Goal: Task Accomplishment & Management: Complete application form

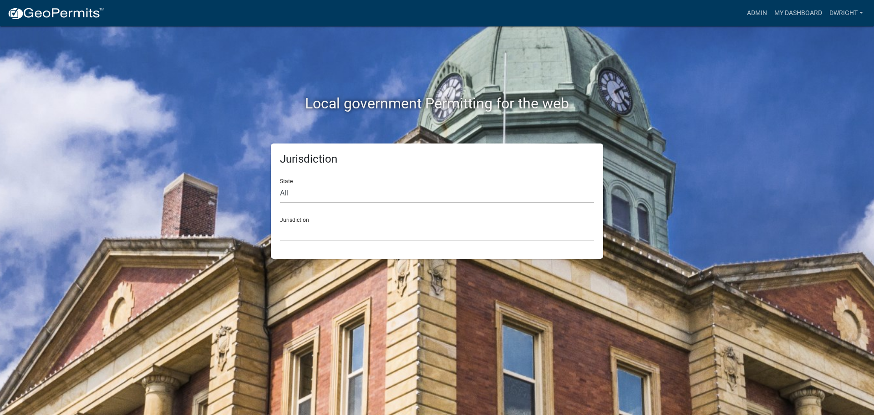
click at [286, 191] on select "All [US_STATE] [US_STATE] [US_STATE] [US_STATE] [US_STATE] [US_STATE] [US_STATE…" at bounding box center [437, 193] width 314 height 19
select select "[US_STATE]"
click at [280, 184] on select "All [US_STATE] [US_STATE] [US_STATE] [US_STATE] [US_STATE] [US_STATE] [US_STATE…" at bounding box center [437, 193] width 314 height 19
click at [290, 238] on select "[GEOGRAPHIC_DATA], [US_STATE][PERSON_NAME][GEOGRAPHIC_DATA], [US_STATE][PERSON_…" at bounding box center [437, 232] width 314 height 19
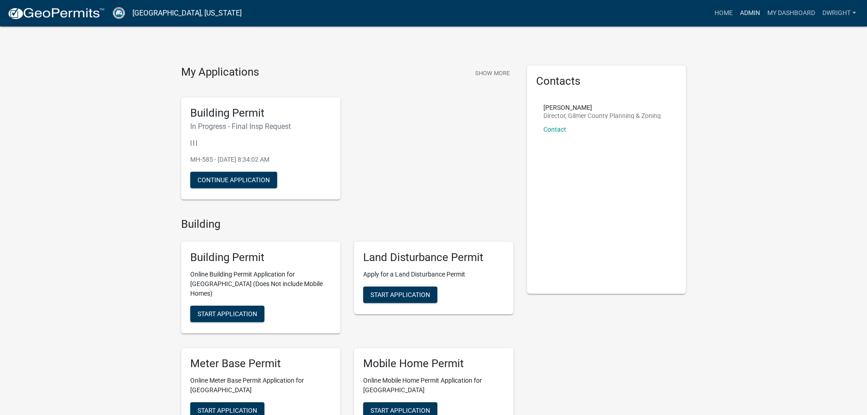
click at [748, 10] on link "Admin" at bounding box center [749, 13] width 27 height 17
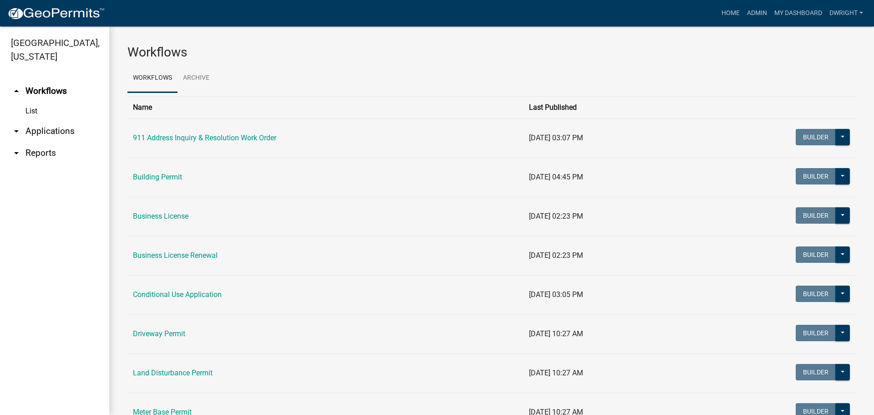
click at [49, 132] on link "arrow_drop_down Applications" at bounding box center [54, 131] width 109 height 22
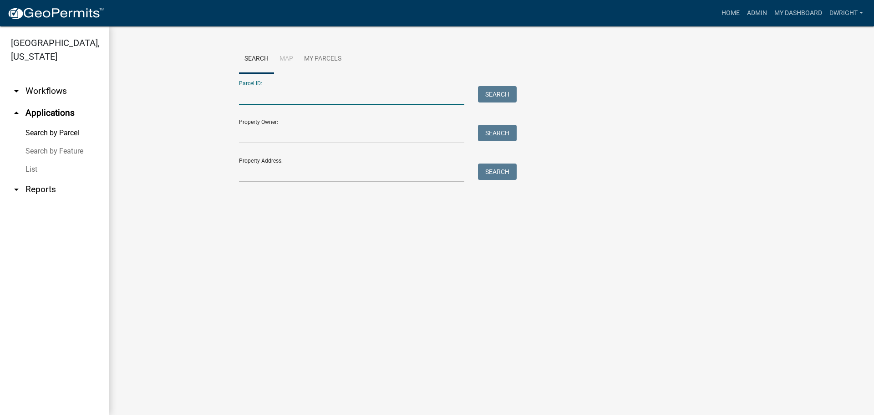
click at [271, 98] on input "Parcel ID:" at bounding box center [351, 95] width 225 height 19
click at [279, 99] on input "Parcel ID:" at bounding box center [351, 95] width 225 height 19
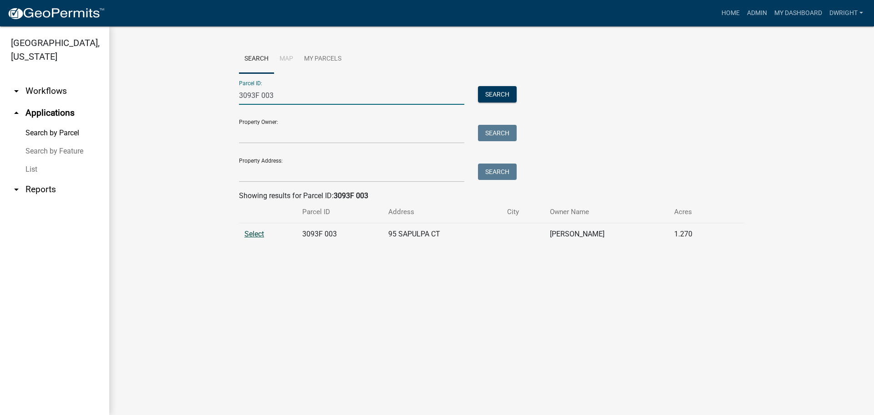
type input "3093F 003"
click at [262, 236] on span "Select" at bounding box center [254, 233] width 20 height 9
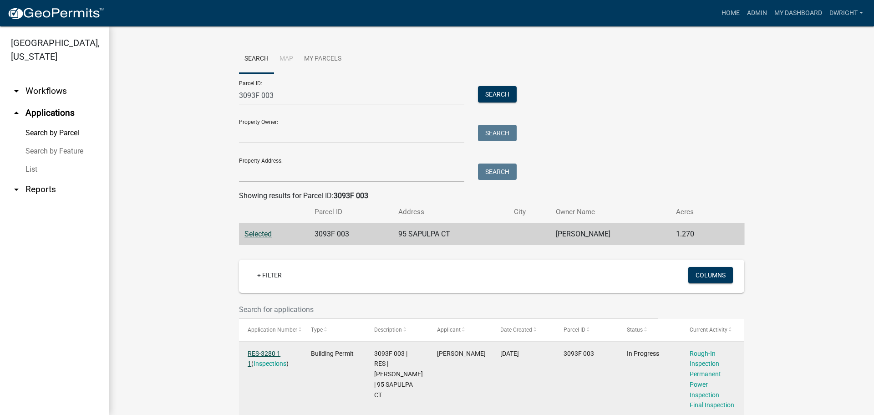
click at [269, 350] on link "RES-3280 1 1" at bounding box center [264, 359] width 33 height 18
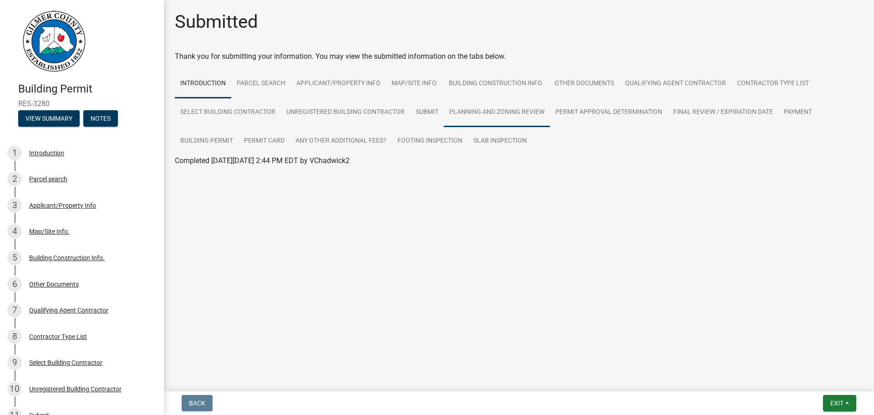
click at [488, 111] on link "Planning and Zoning Review" at bounding box center [497, 112] width 106 height 29
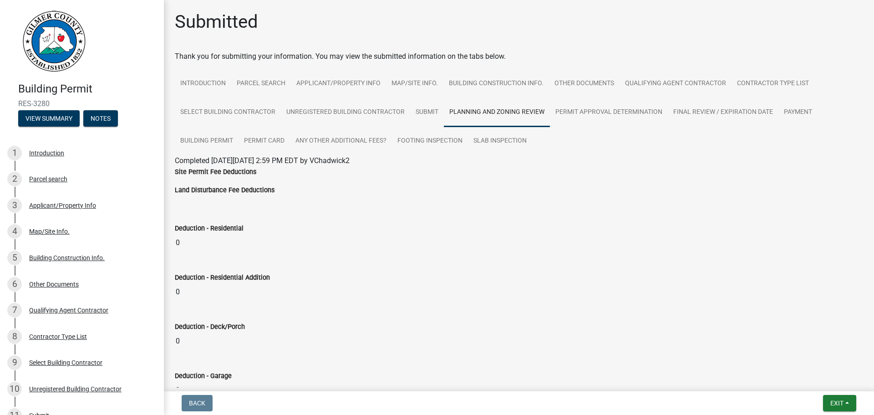
drag, startPoint x: 821, startPoint y: 3, endPoint x: 638, endPoint y: 53, distance: 190.1
click at [638, 53] on div "Thank you for submitting your information. You may view the submitted informati…" at bounding box center [519, 56] width 688 height 11
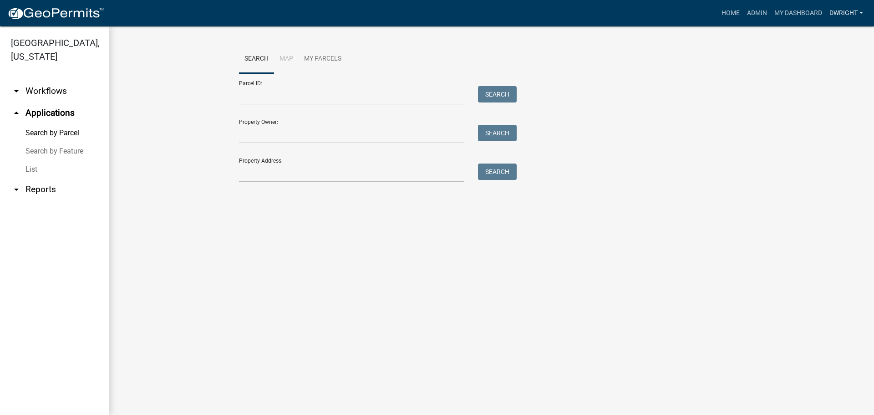
click at [841, 13] on link "Dwright" at bounding box center [846, 13] width 41 height 17
click at [807, 87] on link "Logout" at bounding box center [830, 89] width 73 height 22
